Goal: Information Seeking & Learning: Learn about a topic

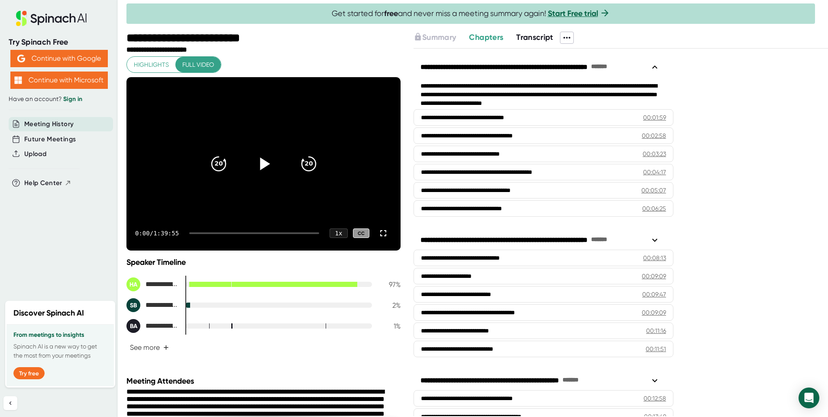
click at [260, 163] on icon at bounding box center [265, 163] width 10 height 13
